Goal: Information Seeking & Learning: Learn about a topic

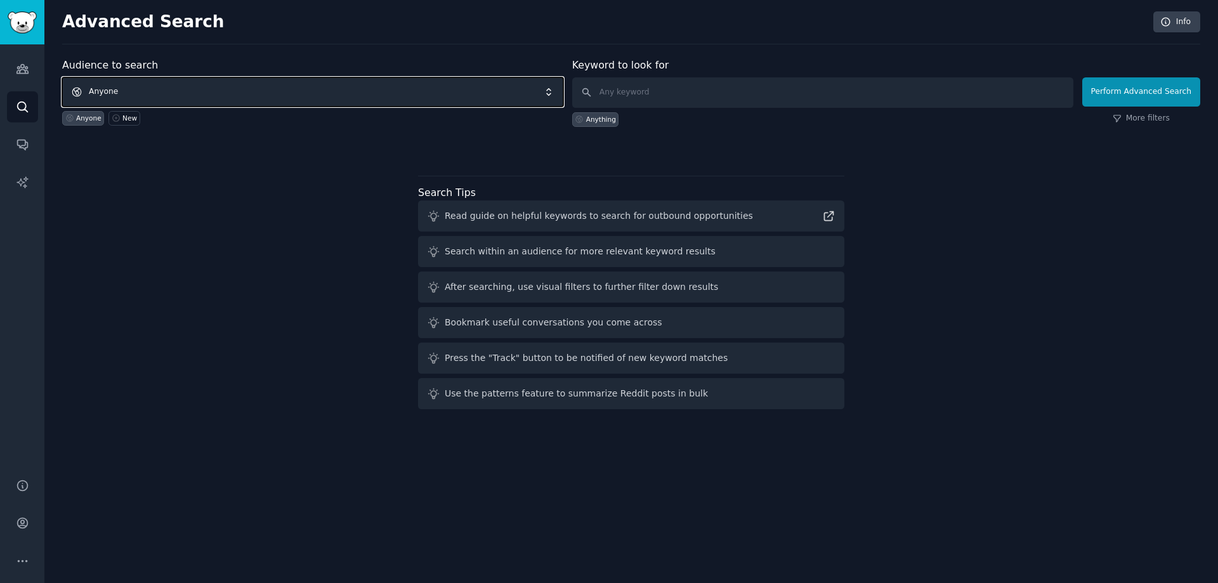
click at [117, 89] on span "Anyone" at bounding box center [312, 91] width 501 height 29
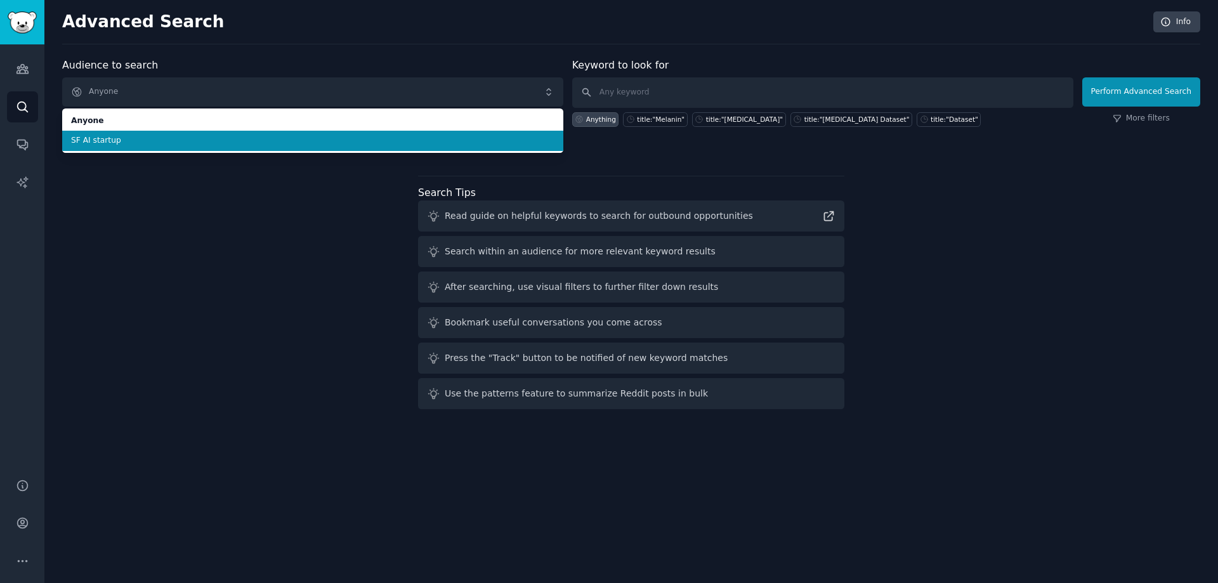
click at [110, 195] on div "Audience to search Anyone Anyone SF AI startup Anyone SF AI startup New Keyword…" at bounding box center [631, 236] width 1138 height 357
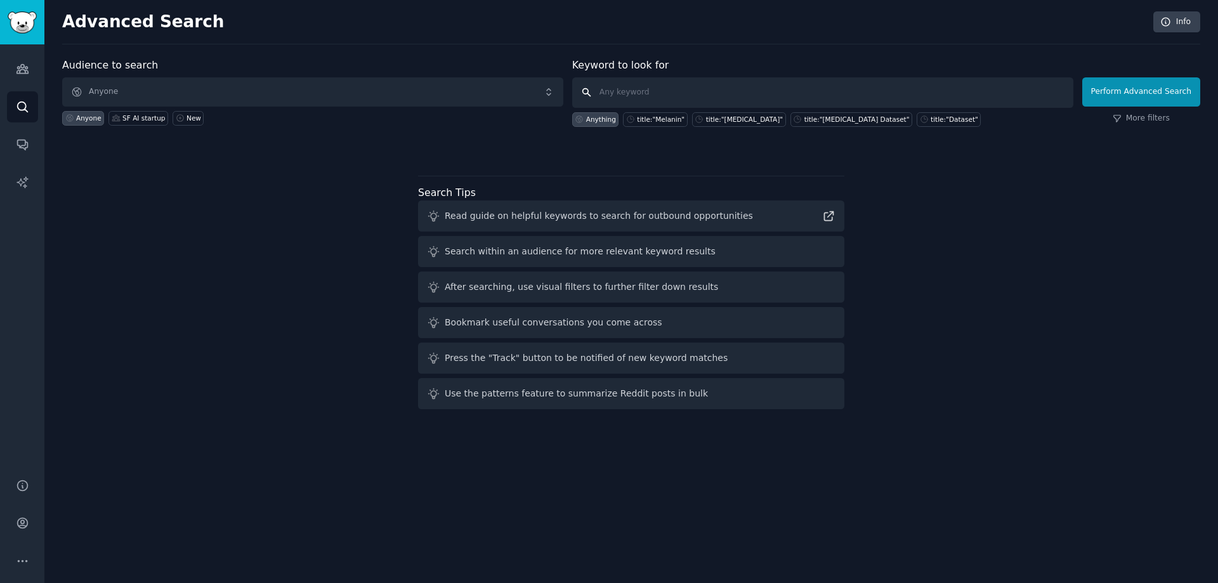
click at [619, 86] on input "text" at bounding box center [822, 92] width 501 height 30
paste input "detection"
type input "detection"
paste input "detection"
click at [602, 92] on input "detection" at bounding box center [822, 92] width 501 height 30
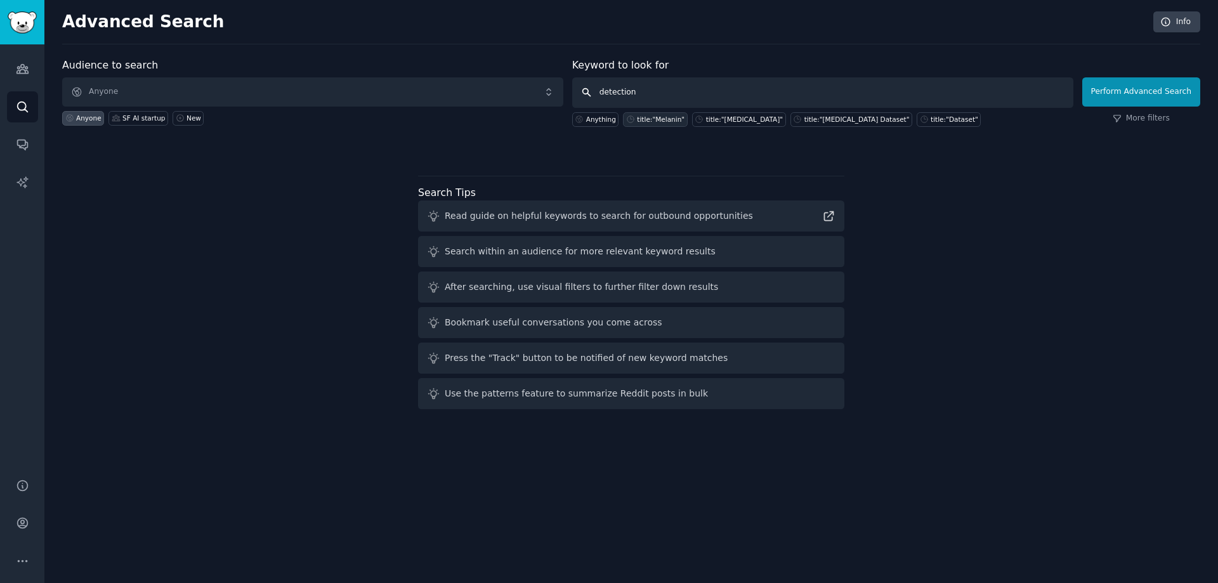
paste input "[MEDICAL_DATA]"
click at [904, 85] on input "[MEDICAL_DATA] detection" at bounding box center [822, 92] width 501 height 30
type input "[MEDICAL_DATA] detection"
click at [1155, 91] on button "Perform Advanced Search" at bounding box center [1142, 91] width 118 height 29
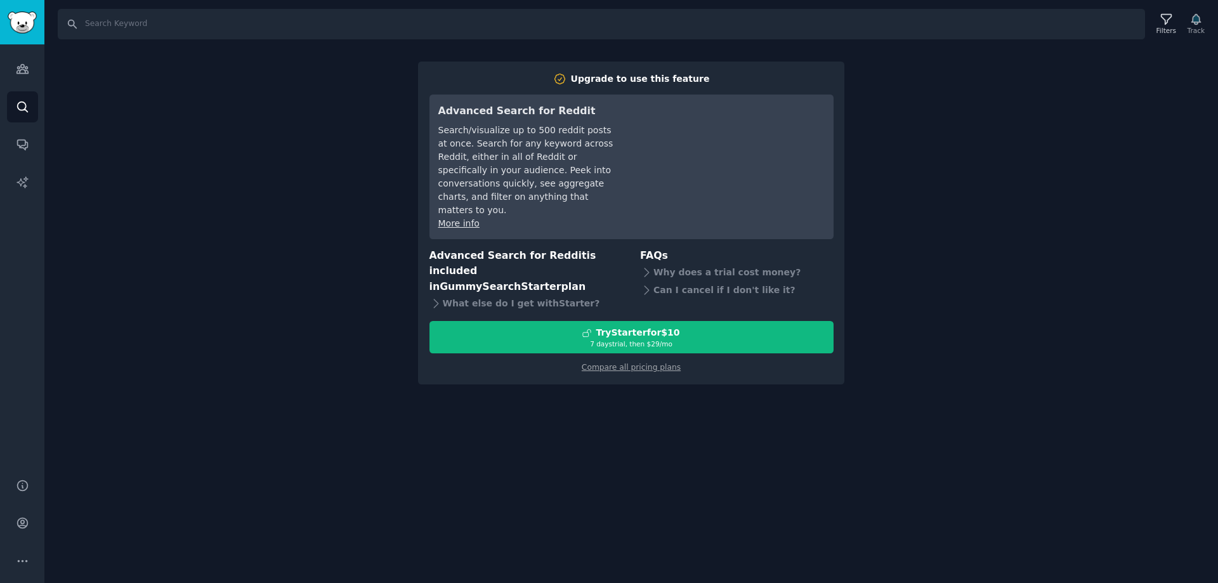
drag, startPoint x: 284, startPoint y: 313, endPoint x: 0, endPoint y: 96, distance: 356.7
click at [280, 310] on div "Search Filters Track Upgrade to use this feature Advanced Search for Reddit Sea…" at bounding box center [631, 291] width 1174 height 583
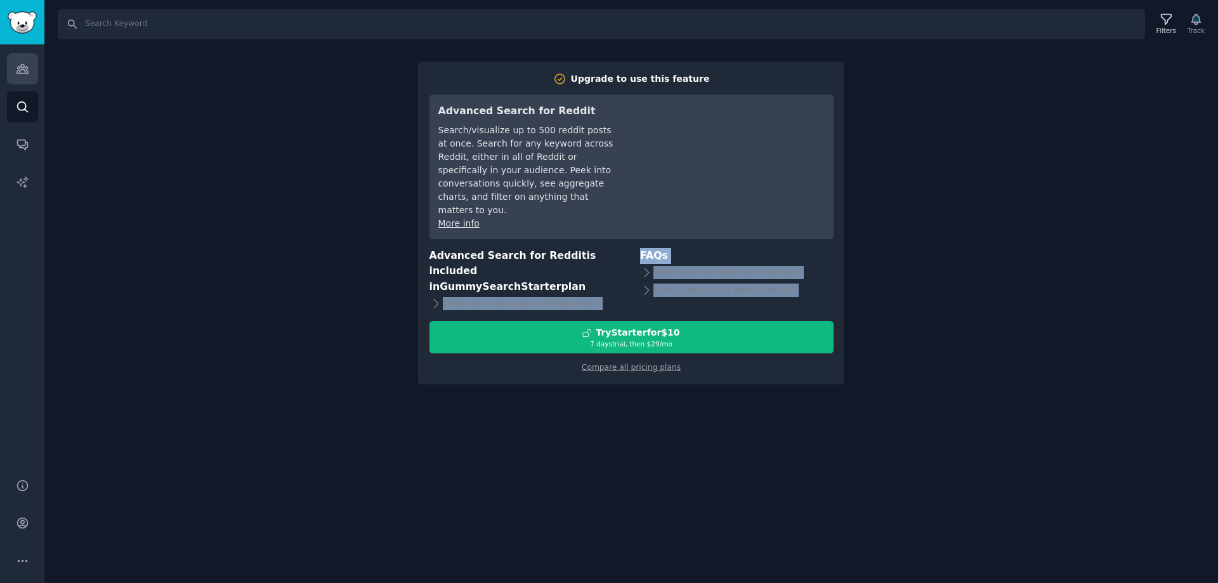
click at [10, 67] on link "Audiences" at bounding box center [22, 68] width 31 height 31
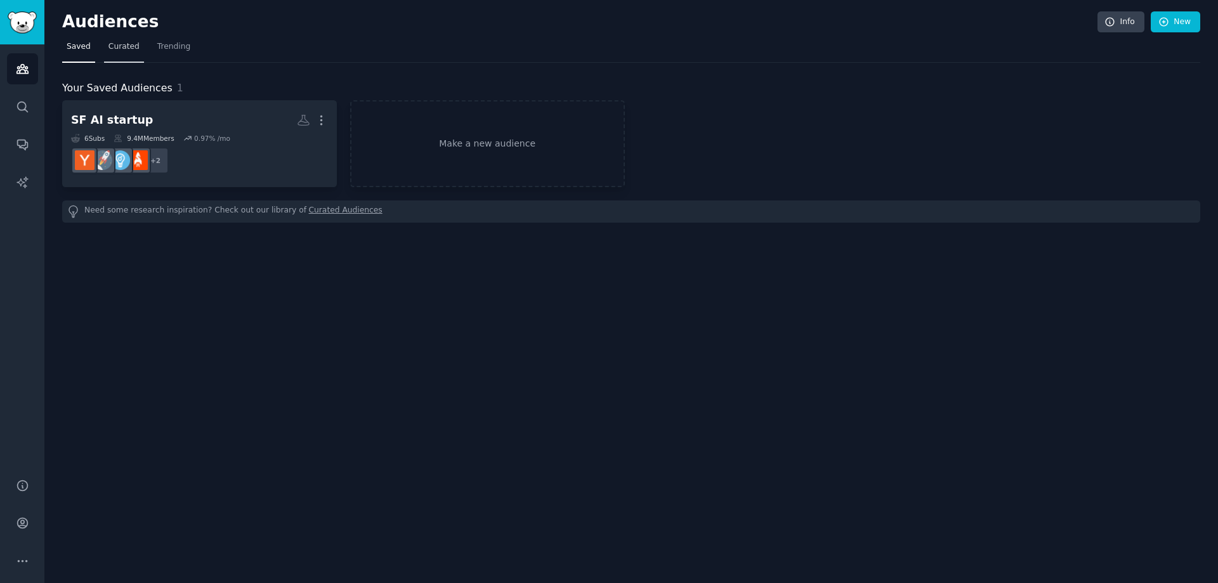
click at [124, 48] on span "Curated" at bounding box center [124, 46] width 31 height 11
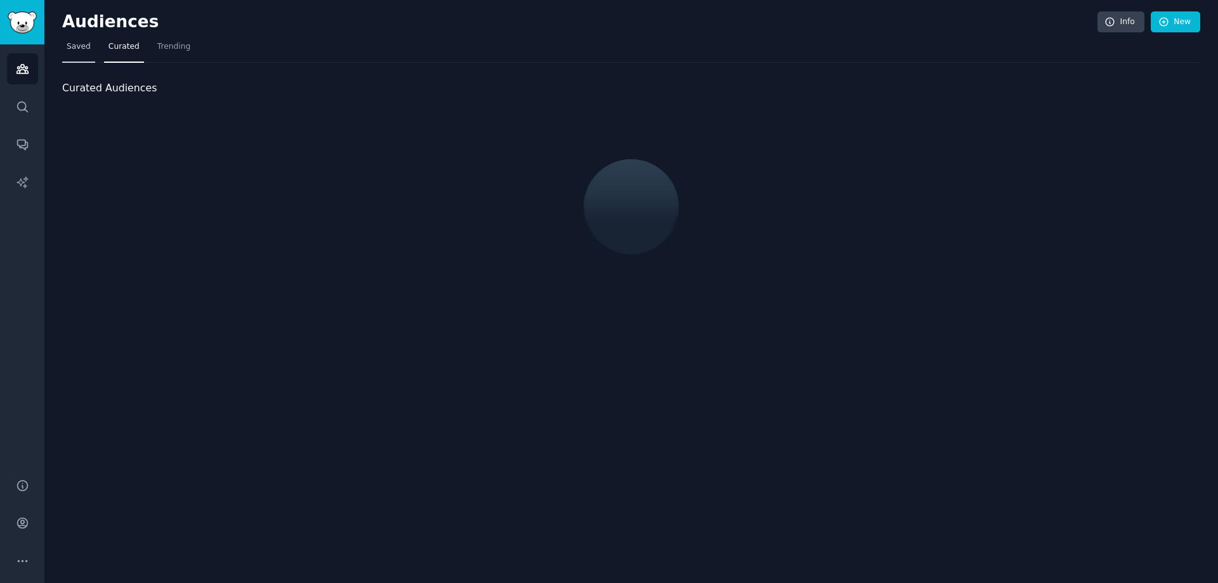
click at [76, 50] on span "Saved" at bounding box center [79, 46] width 24 height 11
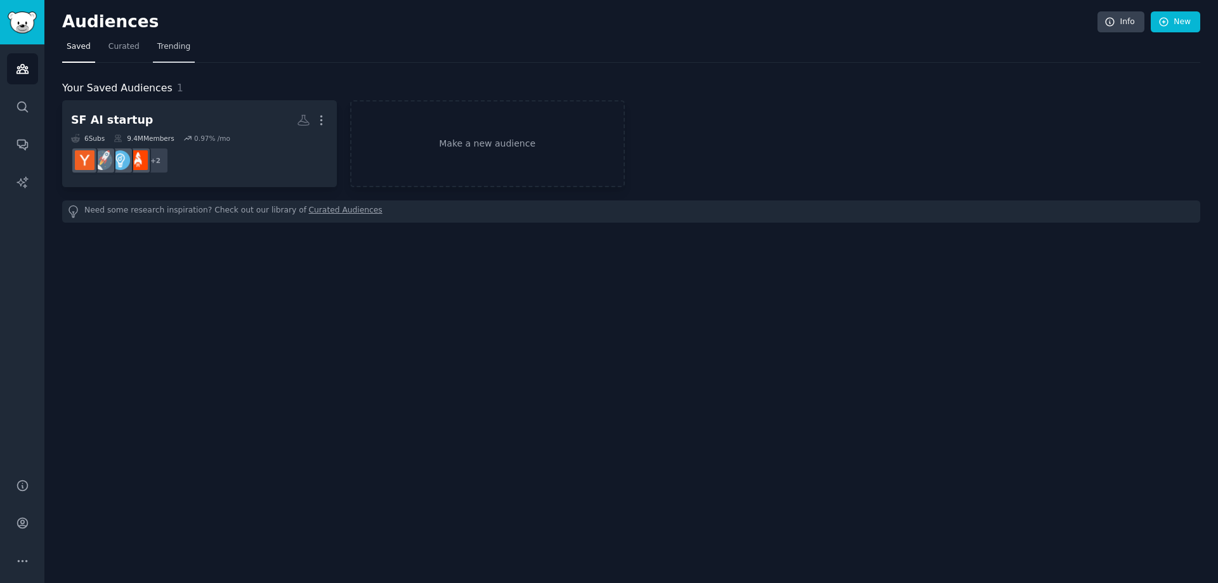
click at [168, 49] on span "Trending" at bounding box center [173, 46] width 33 height 11
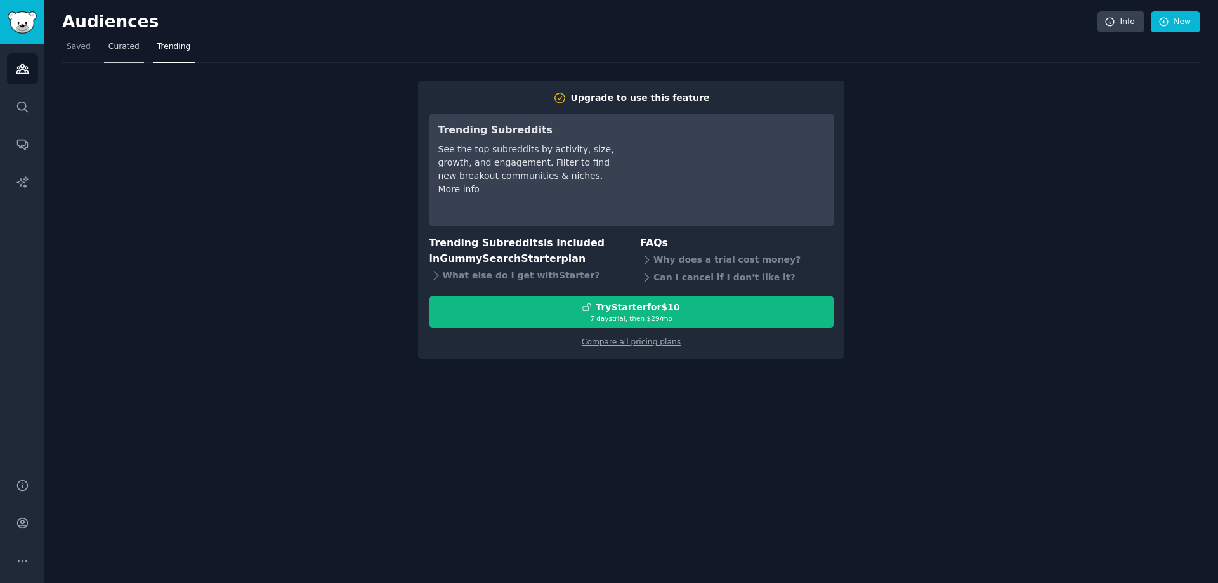
click at [120, 48] on span "Curated" at bounding box center [124, 46] width 31 height 11
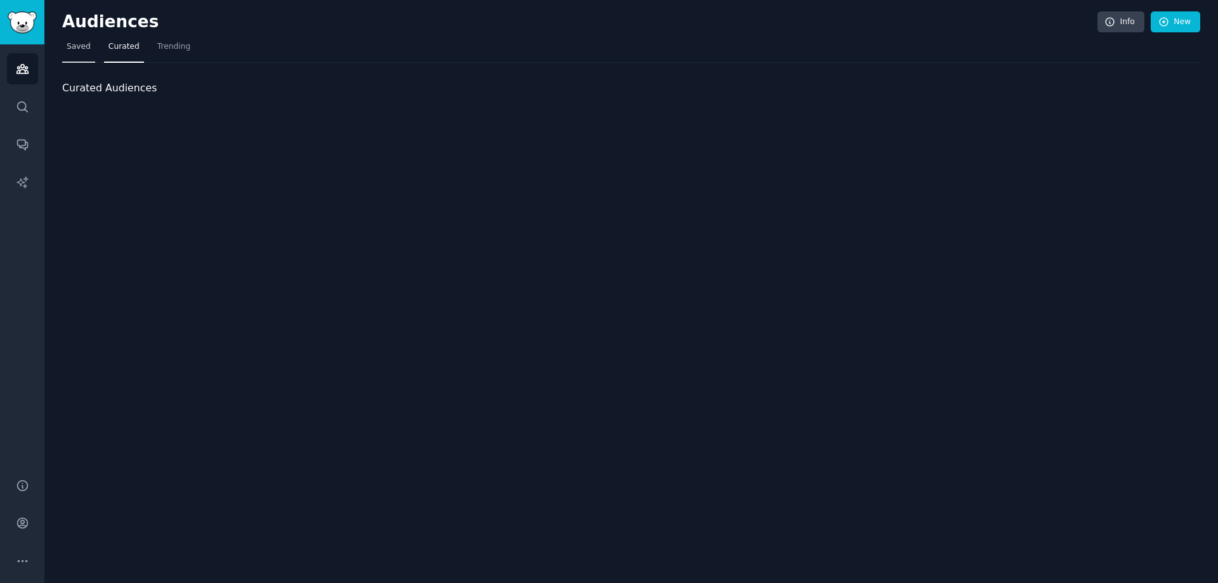
click at [81, 48] on span "Saved" at bounding box center [79, 46] width 24 height 11
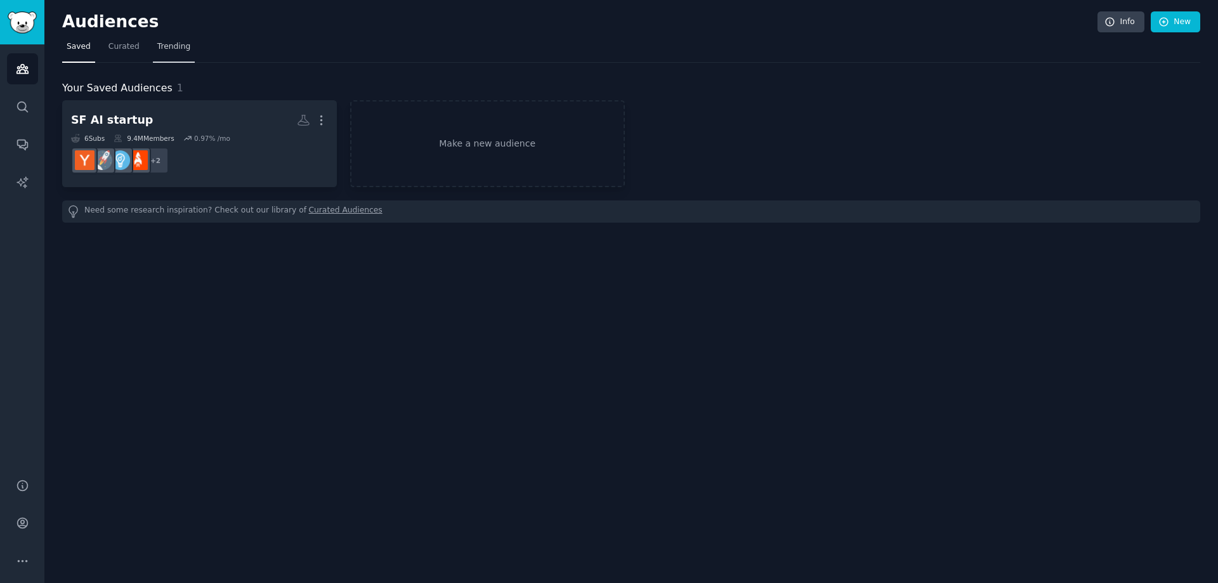
click at [168, 46] on span "Trending" at bounding box center [173, 46] width 33 height 11
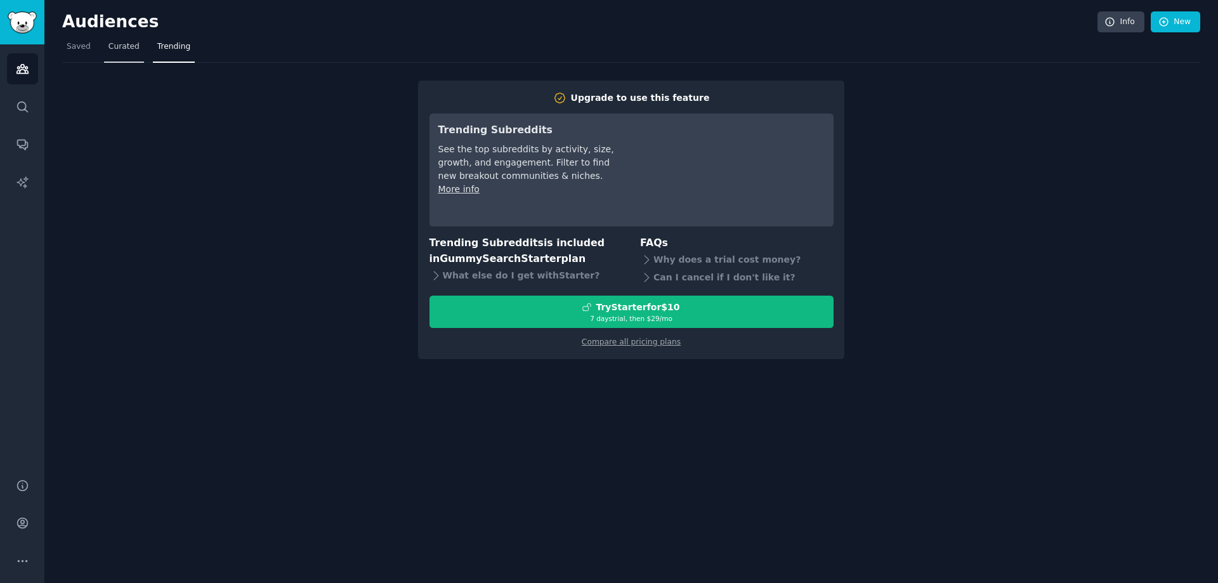
click at [122, 52] on span "Curated" at bounding box center [124, 46] width 31 height 11
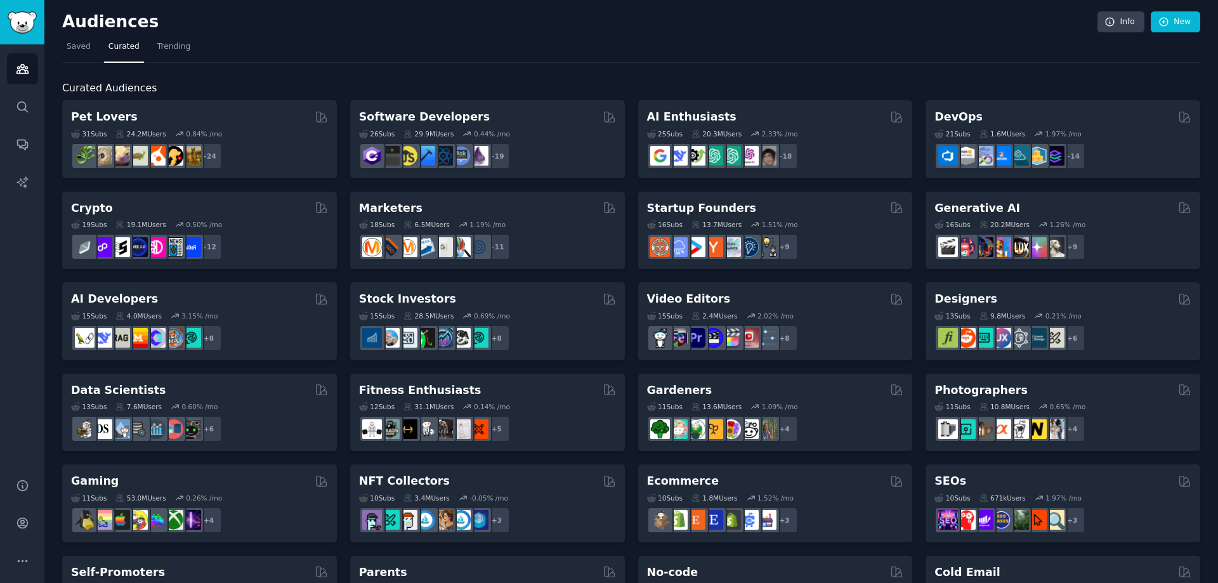
click at [587, 73] on div "Curated Audiences Pet Lovers 31 Sub s 24.2M Users 0.84 % /mo + 24 Software Deve…" at bounding box center [631, 530] width 1138 height 935
